Goal: Book appointment/travel/reservation

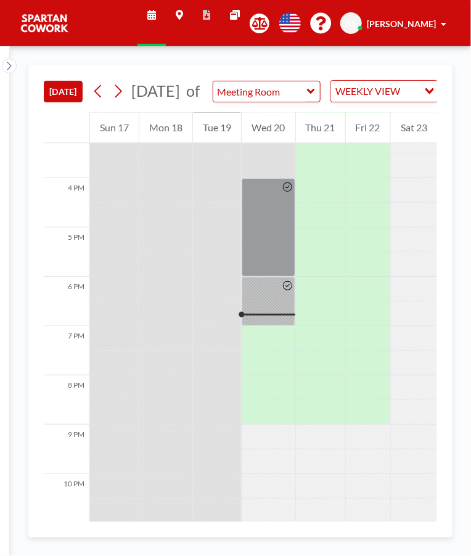
scroll to position [762, 0]
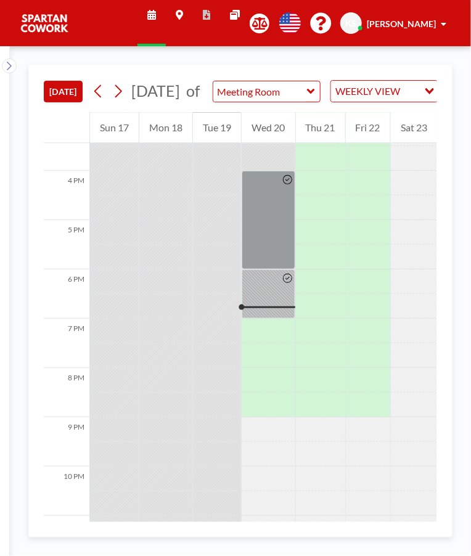
click at [278, 303] on div at bounding box center [268, 294] width 53 height 49
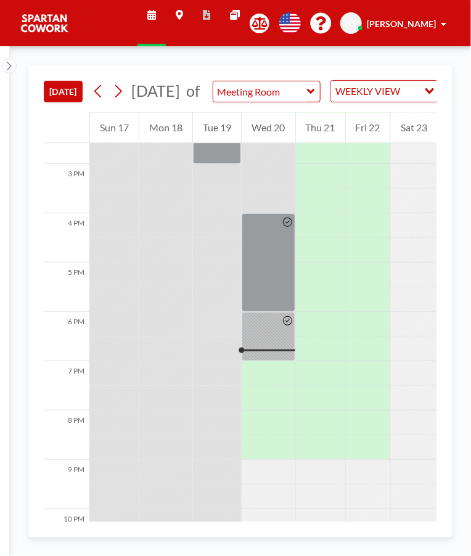
scroll to position [762, 0]
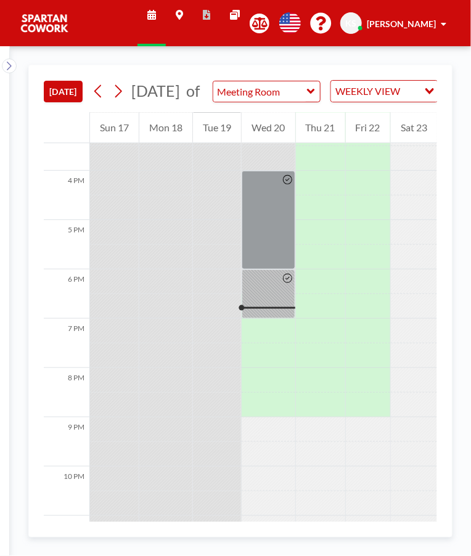
click at [281, 240] on div at bounding box center [288, 219] width 14 height 97
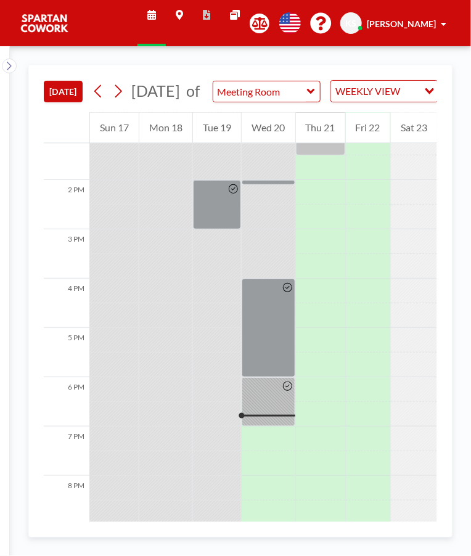
scroll to position [762, 0]
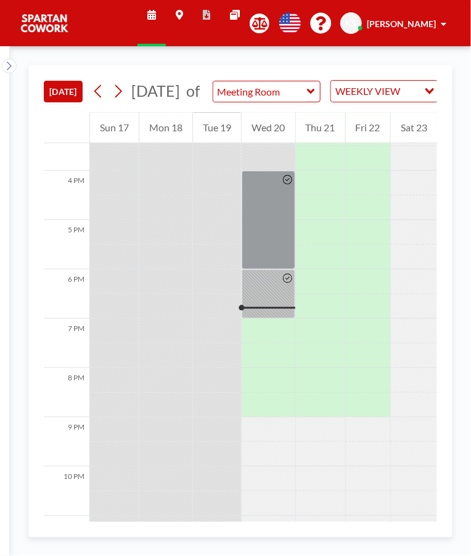
click at [269, 306] on div at bounding box center [268, 294] width 53 height 49
